Goal: Information Seeking & Learning: Learn about a topic

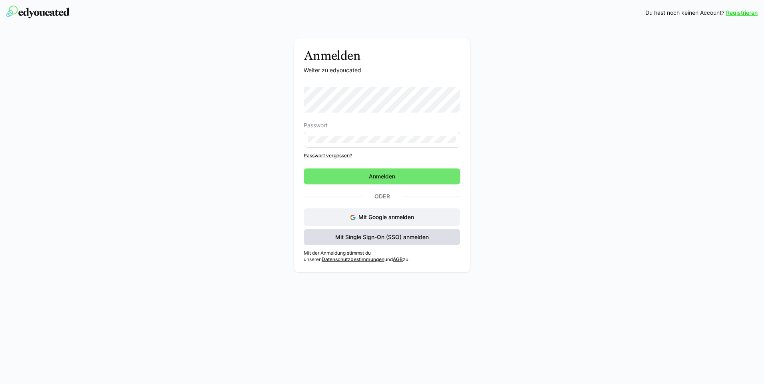
click at [368, 238] on span "Mit Single Sign-On (SSO) anmelden" at bounding box center [382, 237] width 96 height 8
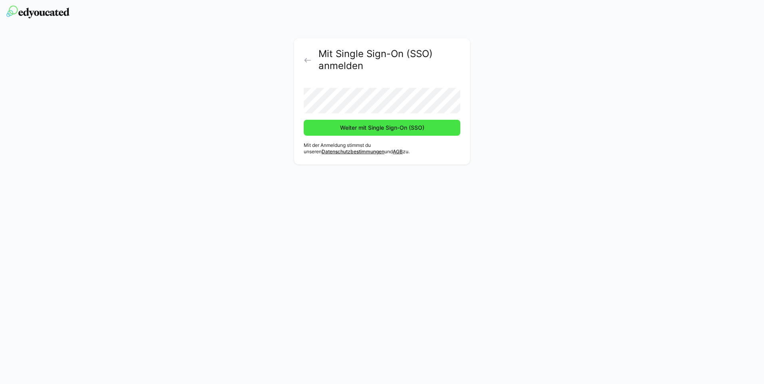
click at [344, 128] on span "Weiter mit Single Sign-On (SSO)" at bounding box center [382, 128] width 87 height 8
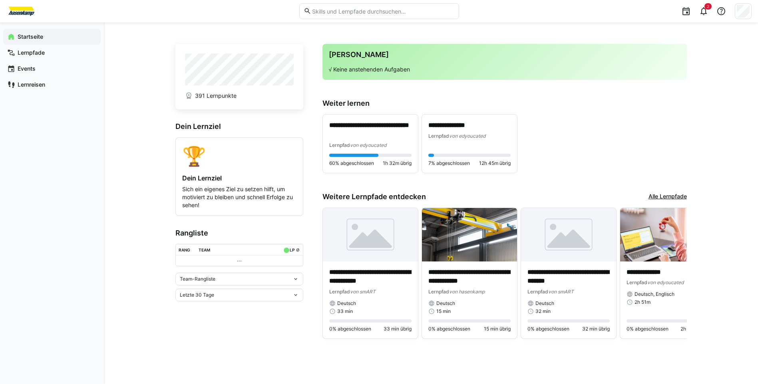
click at [672, 194] on link "Alle Lernpfade" at bounding box center [668, 197] width 38 height 9
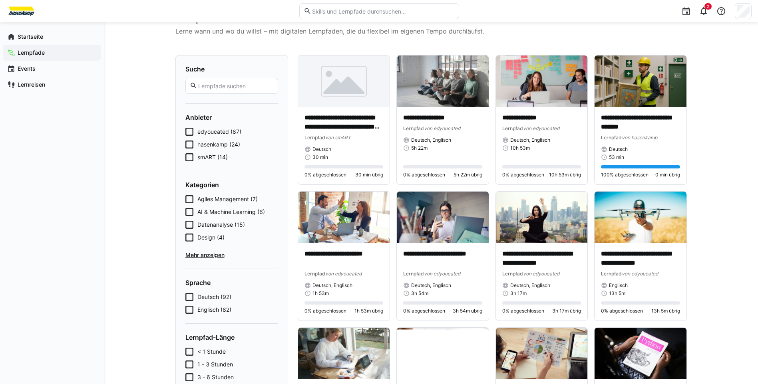
scroll to position [80, 0]
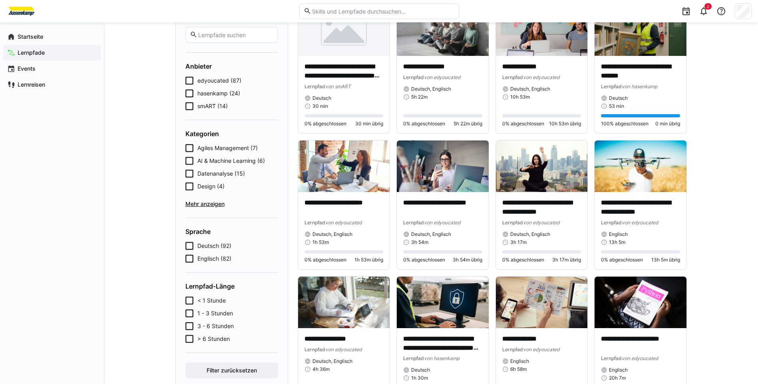
click at [201, 205] on span "Mehr anzeigen" at bounding box center [231, 204] width 93 height 8
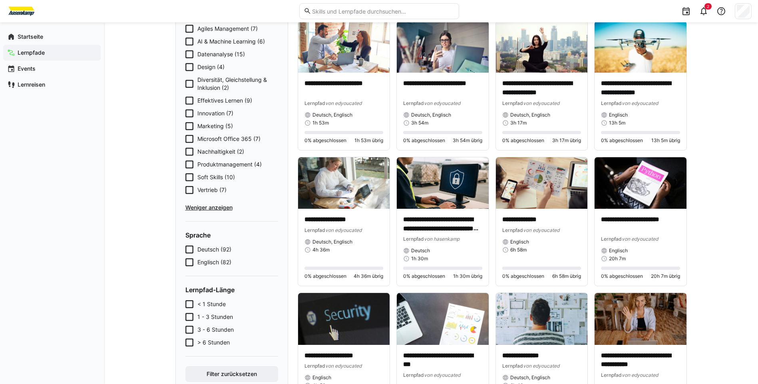
scroll to position [200, 0]
click at [189, 189] on icon at bounding box center [189, 190] width 8 height 8
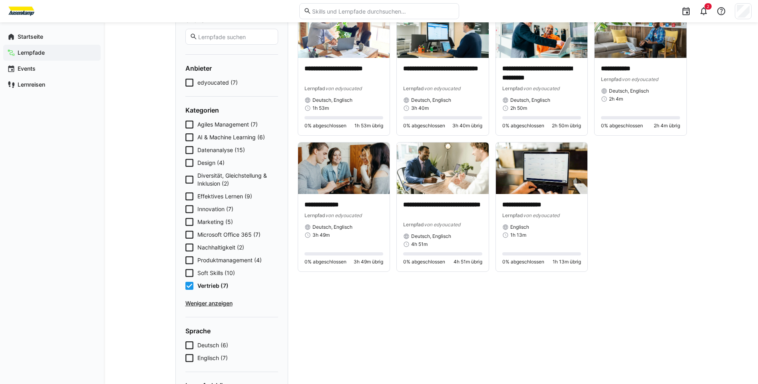
scroll to position [161, 0]
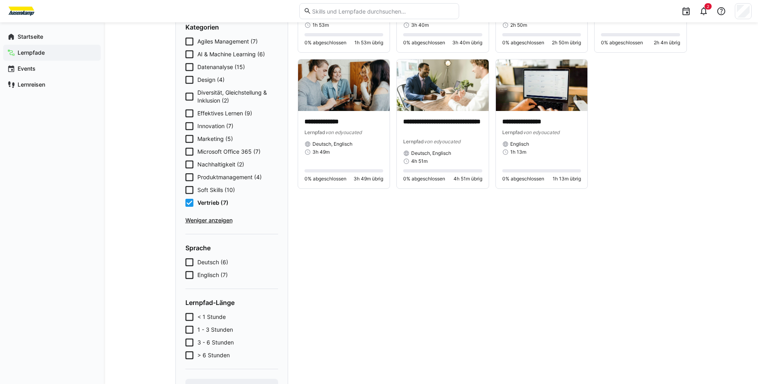
click at [188, 203] on icon at bounding box center [189, 203] width 8 height 8
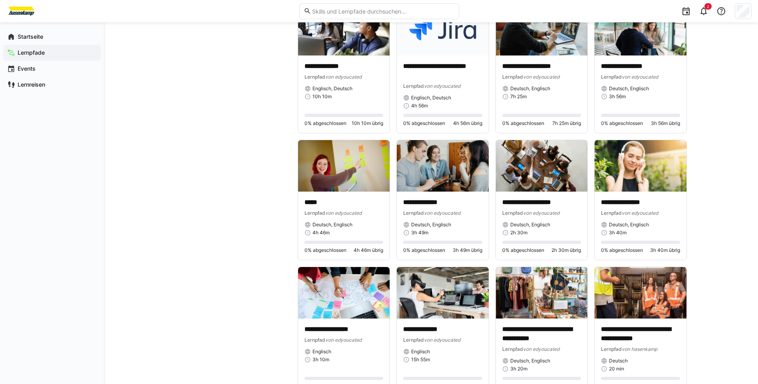
scroll to position [2144, 0]
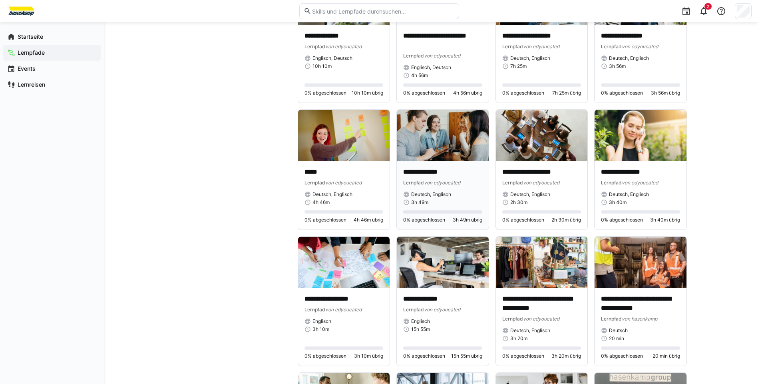
drag, startPoint x: 426, startPoint y: 172, endPoint x: 420, endPoint y: 174, distance: 7.1
click at [420, 174] on p "**********" at bounding box center [442, 172] width 79 height 9
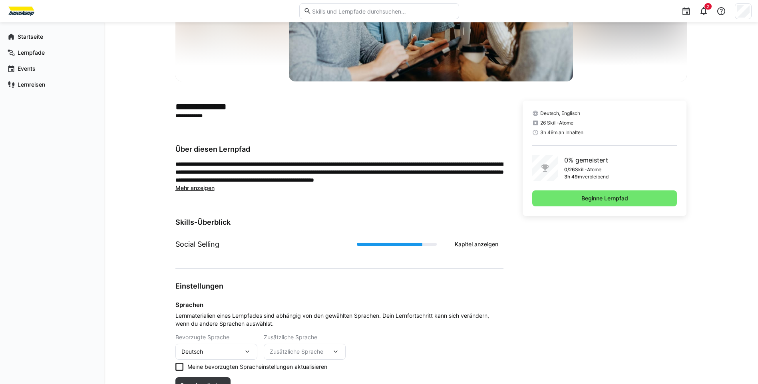
scroll to position [158, 0]
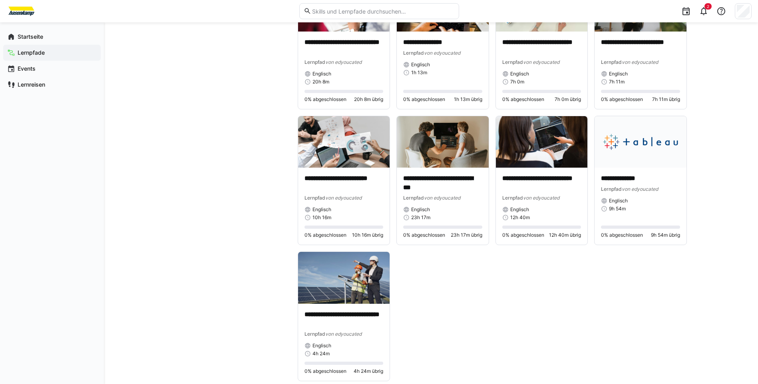
scroll to position [4053, 0]
